Goal: Task Accomplishment & Management: Check status

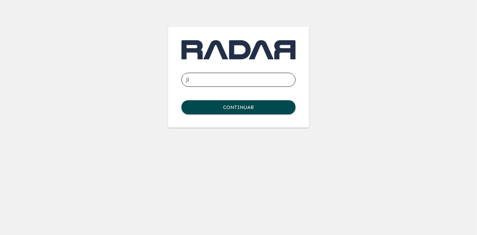
type input "[EMAIL_ADDRESS][DOMAIN_NAME]"
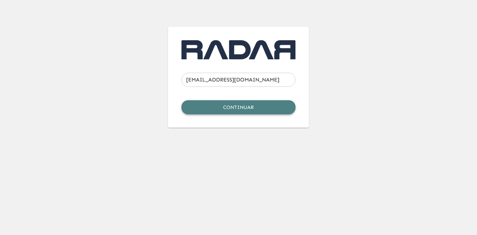
click at [240, 110] on button "Continuar" at bounding box center [239, 107] width 114 height 14
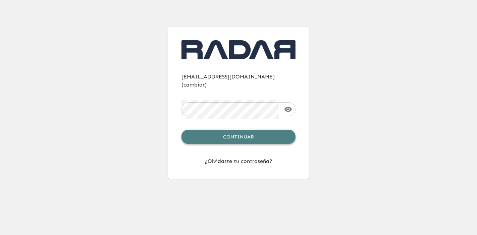
click at [243, 130] on button "Continuar" at bounding box center [239, 137] width 114 height 14
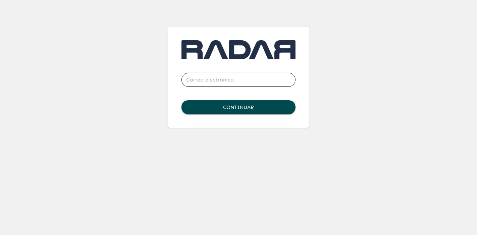
click at [222, 82] on input "email" at bounding box center [239, 79] width 114 height 19
type input "[EMAIL_ADDRESS][DOMAIN_NAME]"
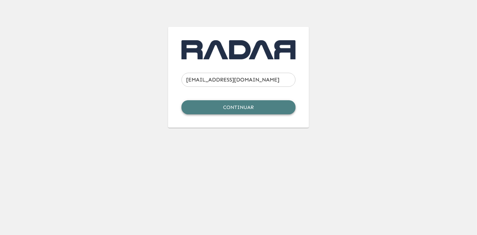
click at [241, 108] on button "Continuar" at bounding box center [239, 107] width 114 height 14
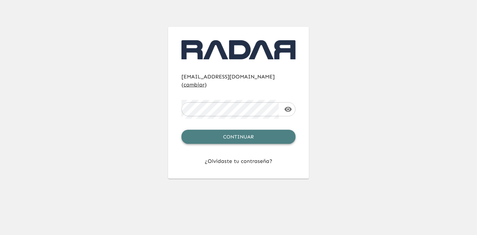
click at [247, 134] on button "Continuar" at bounding box center [239, 137] width 114 height 14
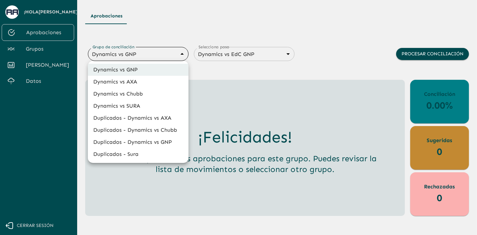
click at [115, 58] on body "Se están procesando los movimientos. Algunas acciones permanecerán deshabilitad…" at bounding box center [238, 117] width 477 height 235
click at [232, 79] on div at bounding box center [238, 117] width 477 height 235
click at [177, 54] on body "Se están procesando los movimientos. Algunas acciones permanecerán deshabilitad…" at bounding box center [238, 117] width 477 height 235
click at [177, 54] on div at bounding box center [238, 117] width 477 height 235
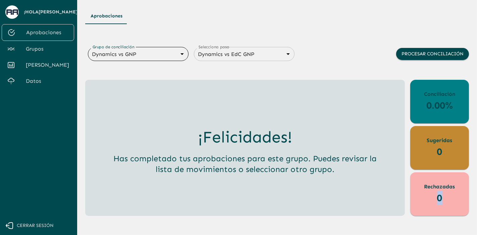
click at [177, 54] on body "Se están procesando los movimientos. Algunas acciones permanecerán deshabilitad…" at bounding box center [238, 117] width 477 height 235
